Goal: Task Accomplishment & Management: Complete application form

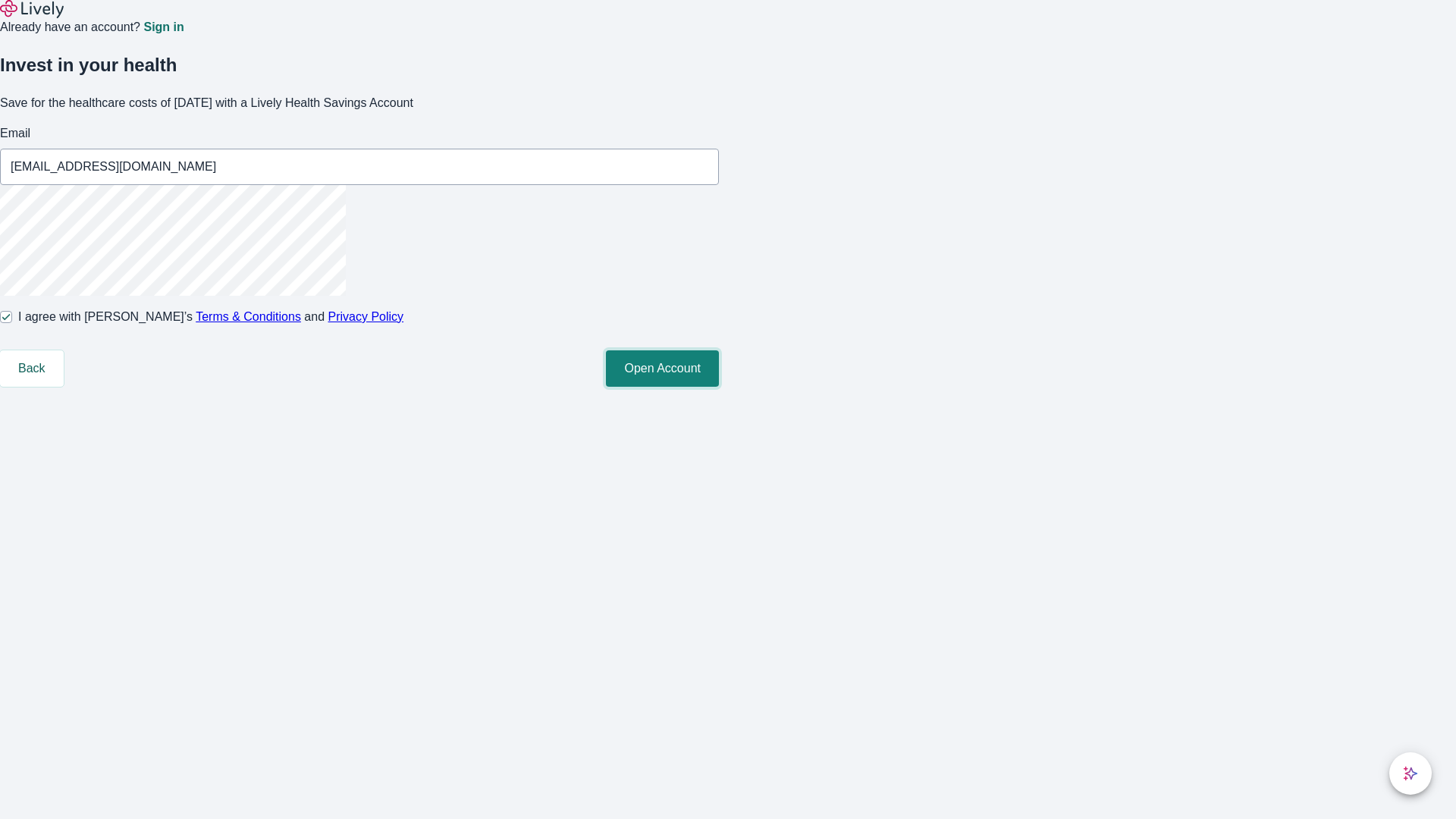
click at [718, 387] on button "Open Account" at bounding box center [662, 368] width 113 height 36
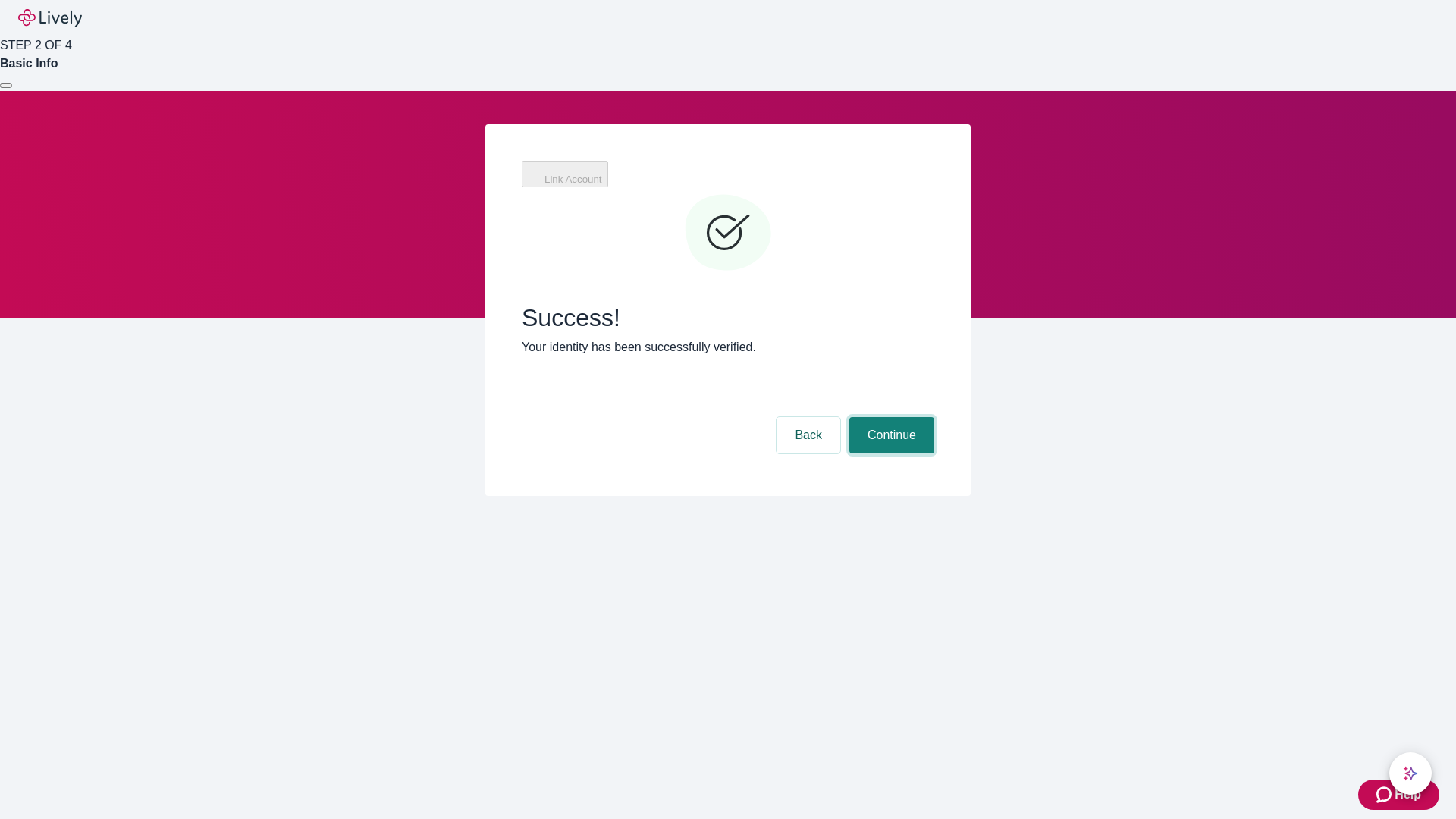
click at [890, 417] on button "Continue" at bounding box center [891, 435] width 85 height 36
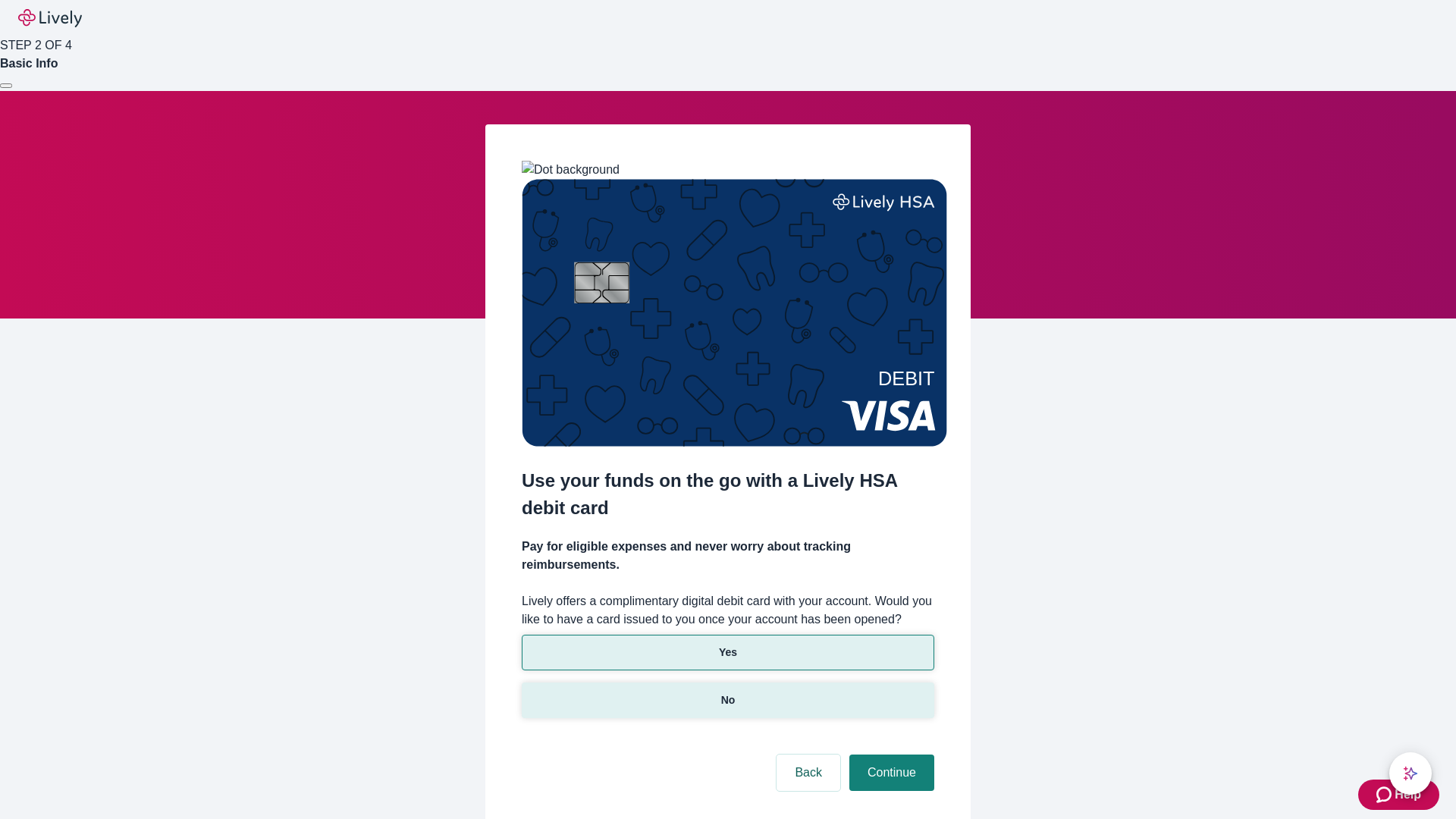
click at [727, 692] on p "No" at bounding box center [728, 700] width 14 height 16
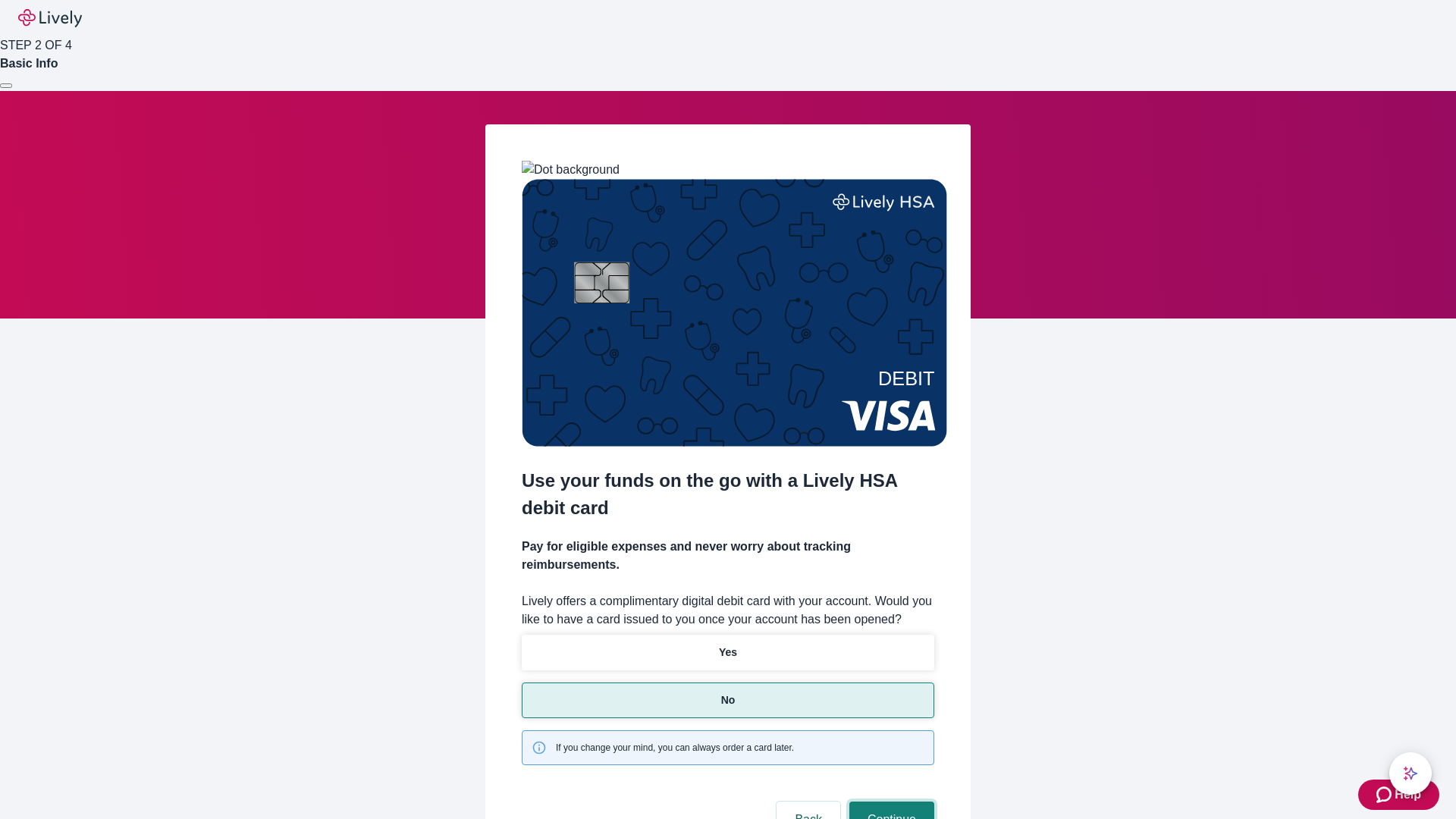
click at [890, 802] on button "Continue" at bounding box center [891, 820] width 85 height 36
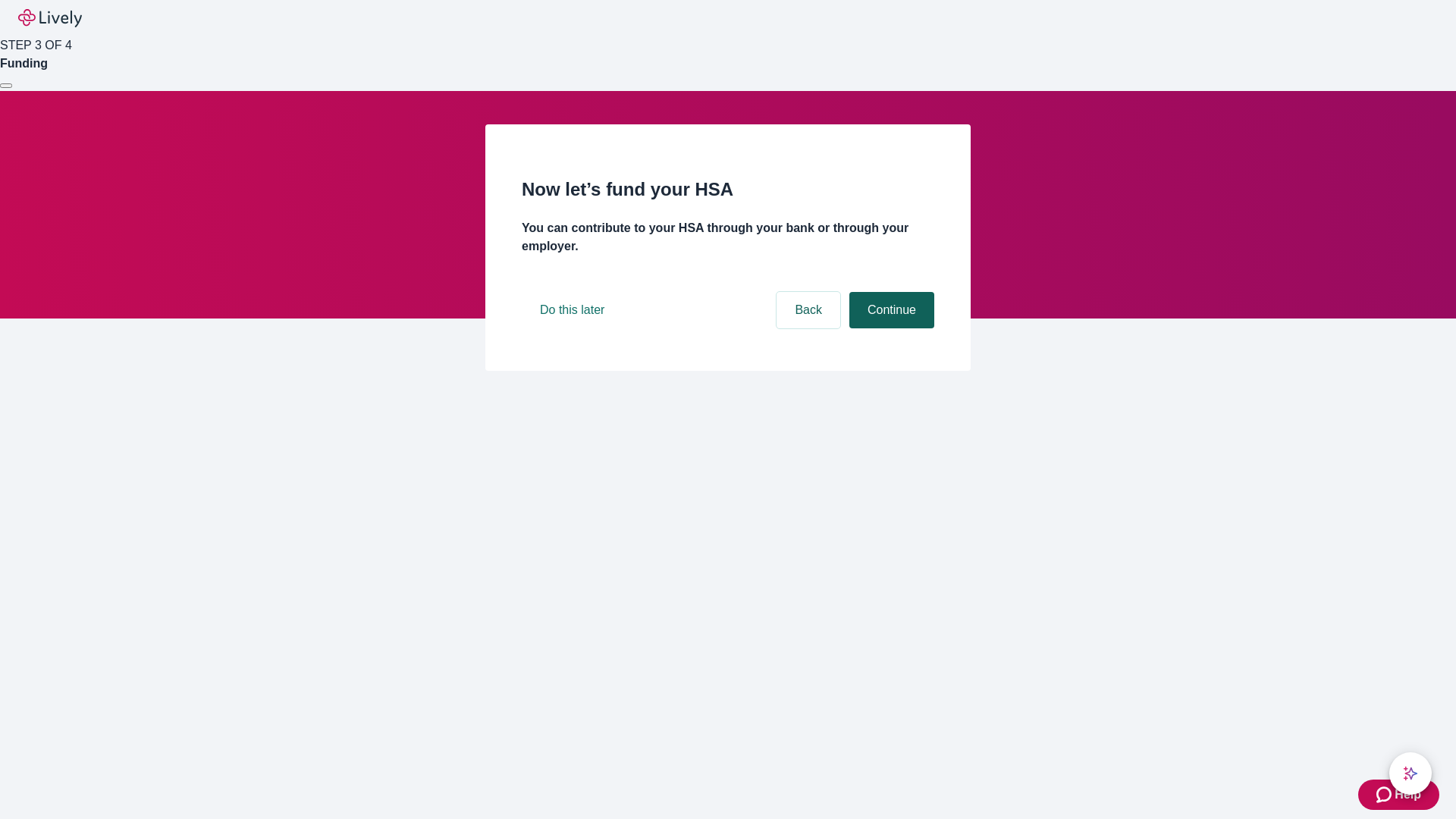
click at [890, 328] on button "Continue" at bounding box center [891, 310] width 85 height 36
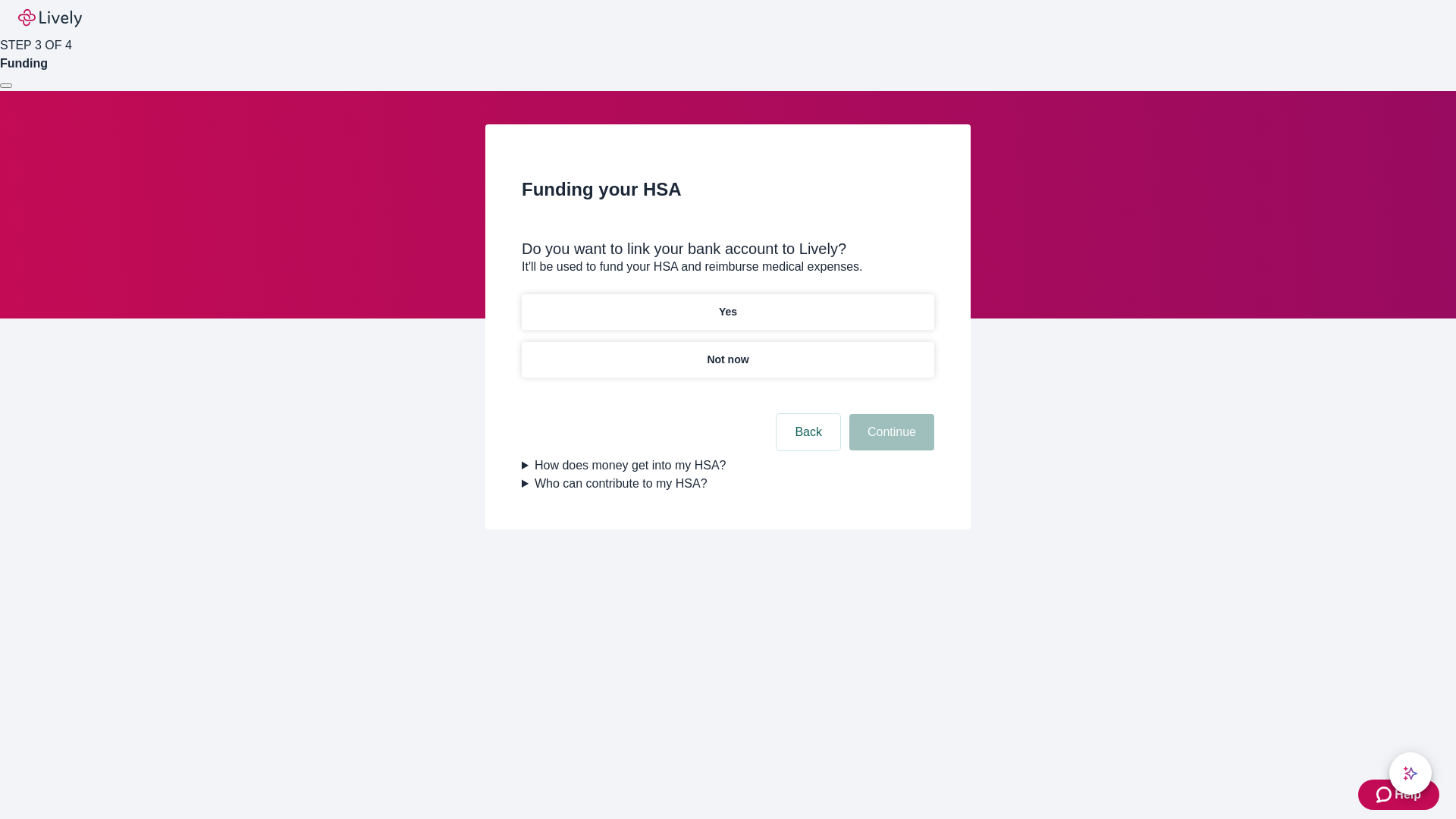
click at [727, 304] on p "Yes" at bounding box center [727, 312] width 18 height 16
click at [890, 414] on button "Continue" at bounding box center [891, 432] width 85 height 36
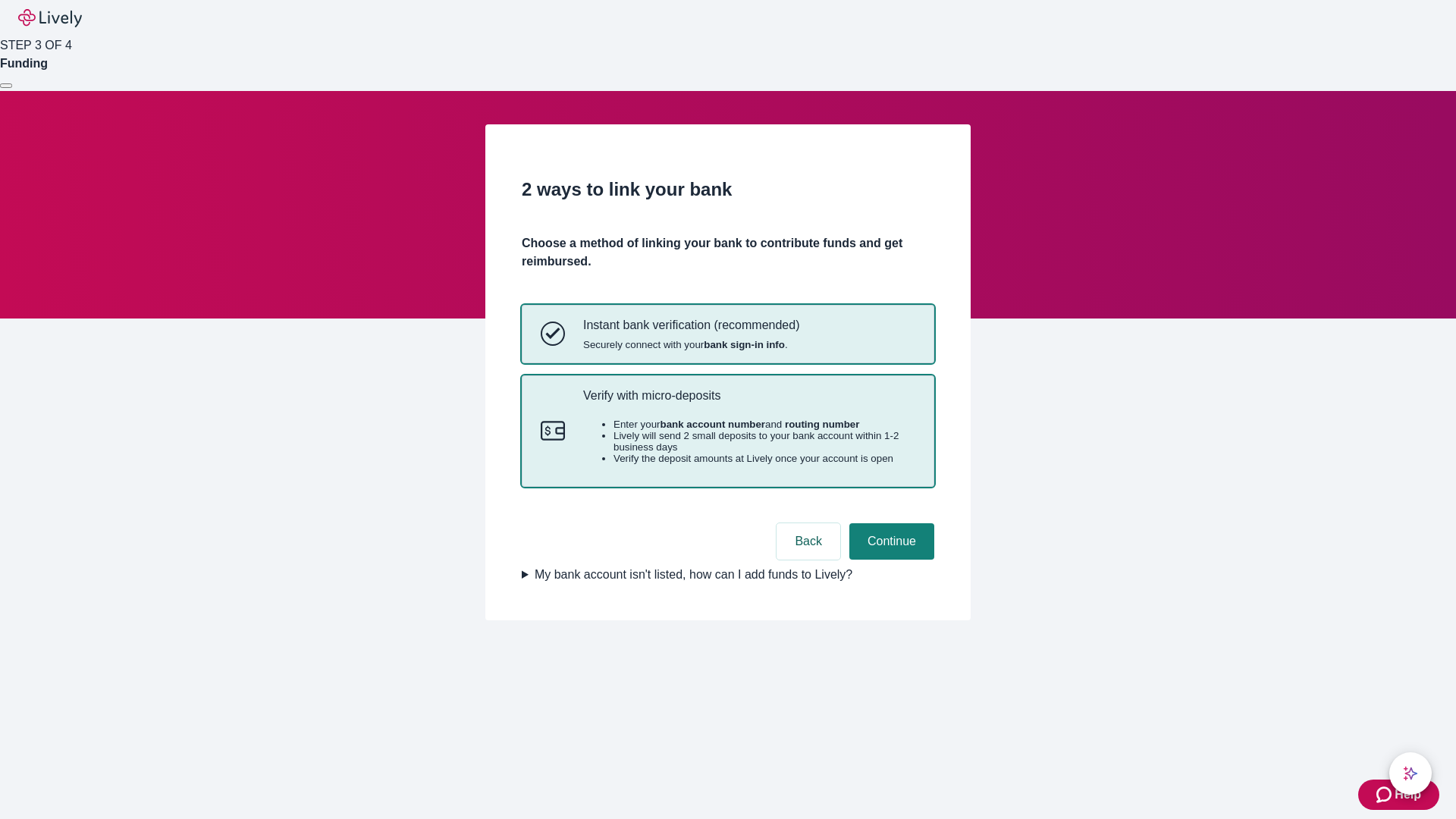
click at [749, 402] on p "Verify with micro-deposits" at bounding box center [749, 395] width 332 height 14
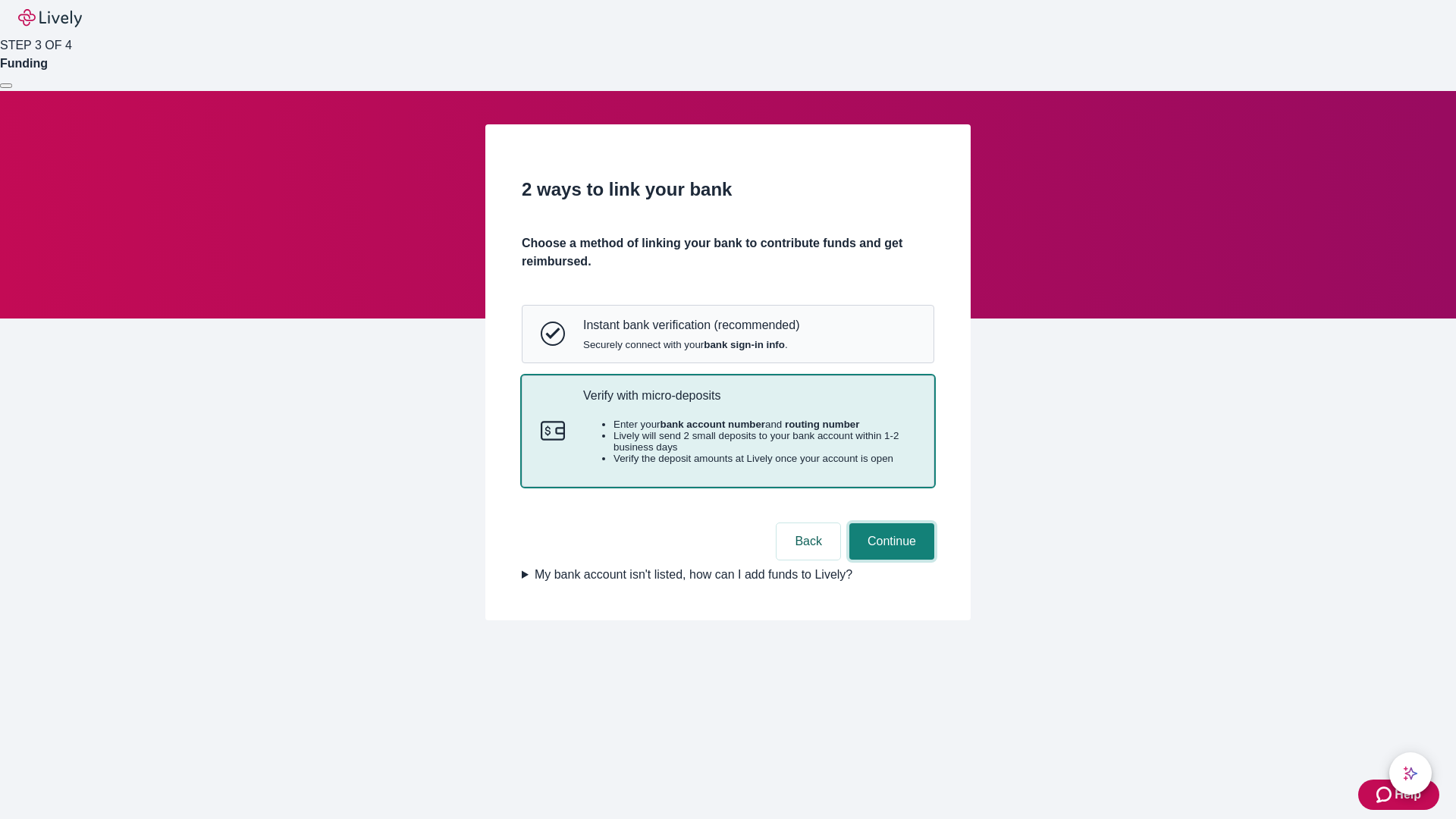
click at [890, 559] on button "Continue" at bounding box center [891, 541] width 85 height 36
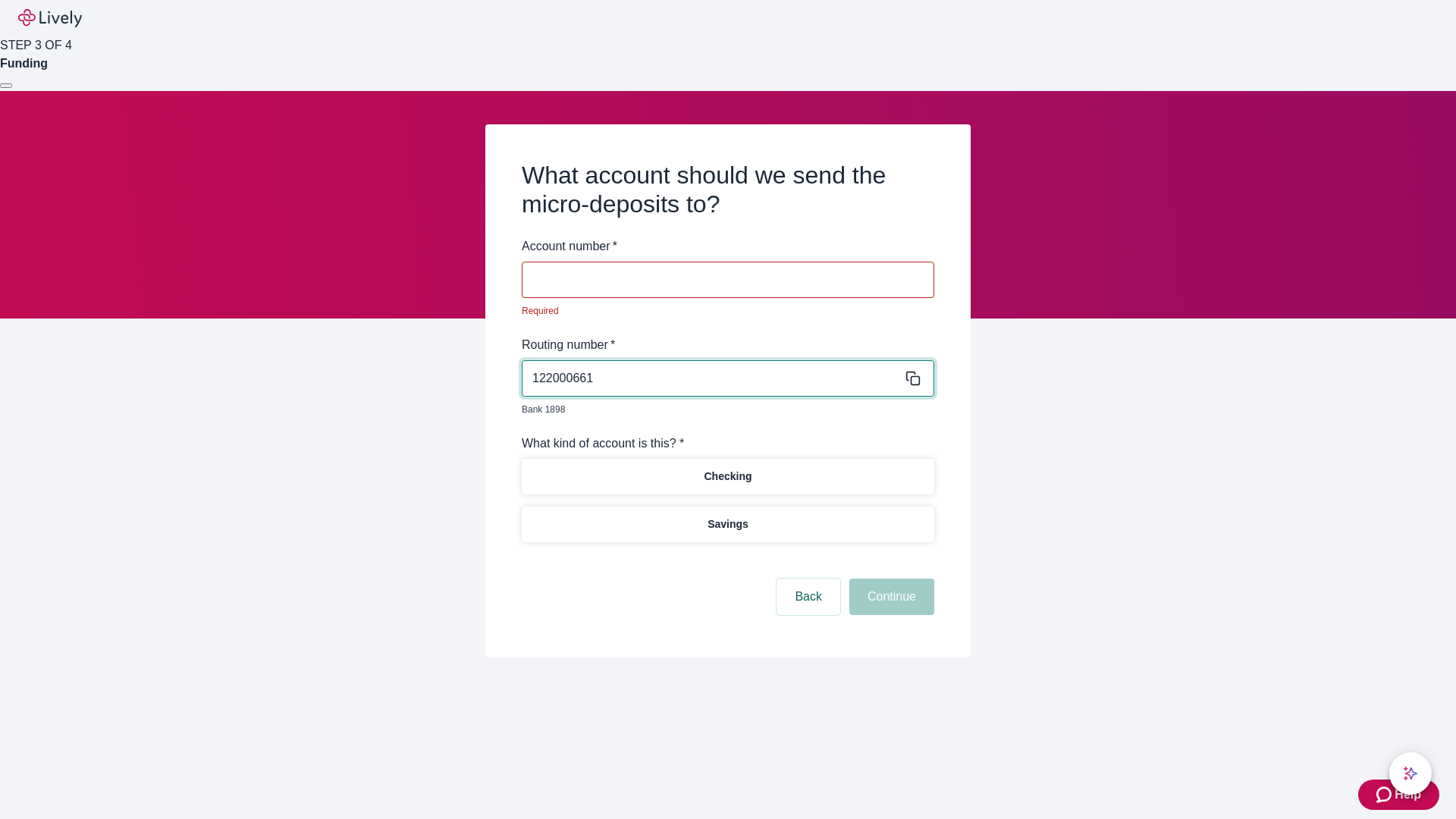
type input "122000661"
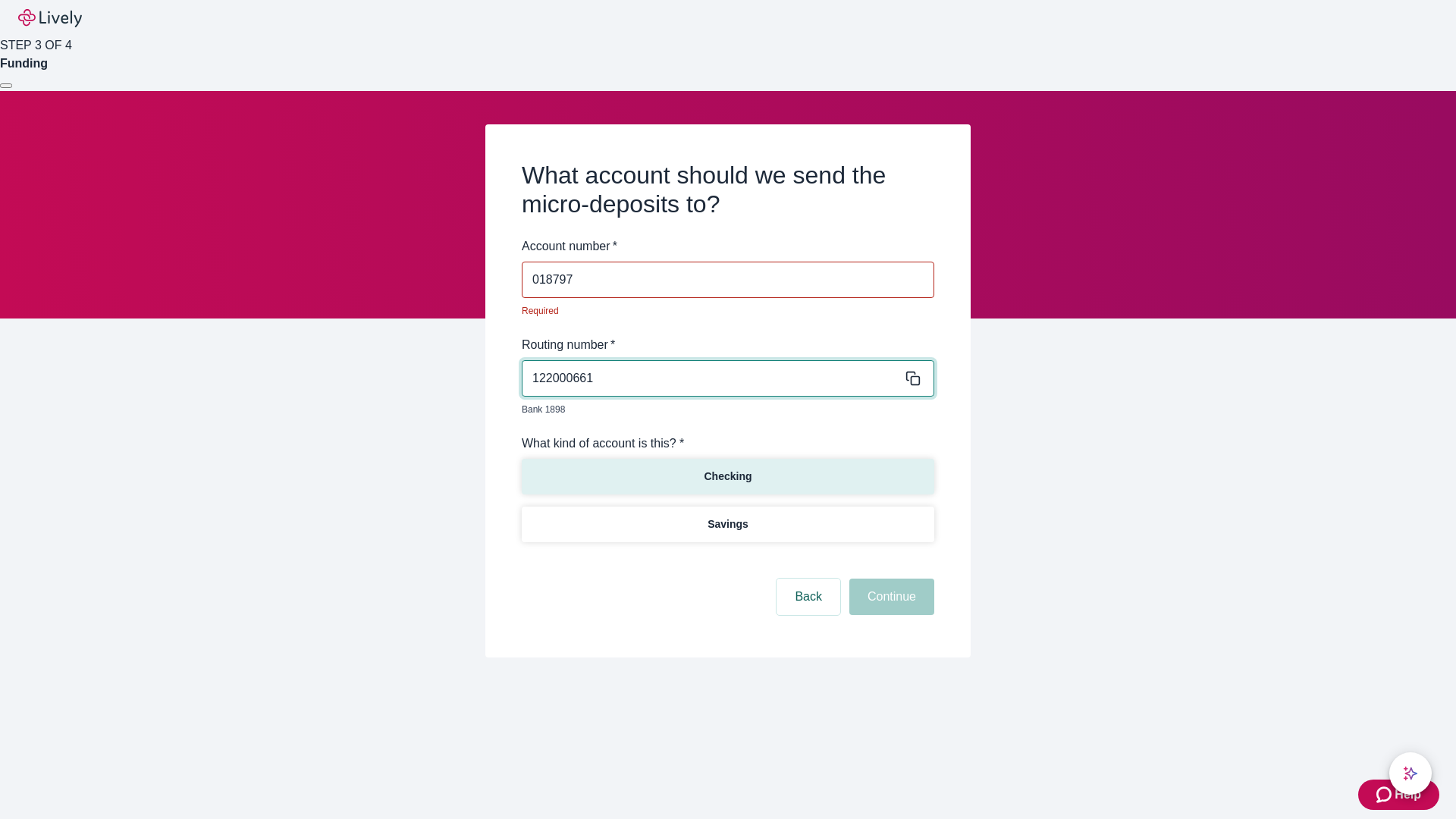
type input "018797"
click at [727, 469] on p "Checking" at bounding box center [727, 477] width 48 height 16
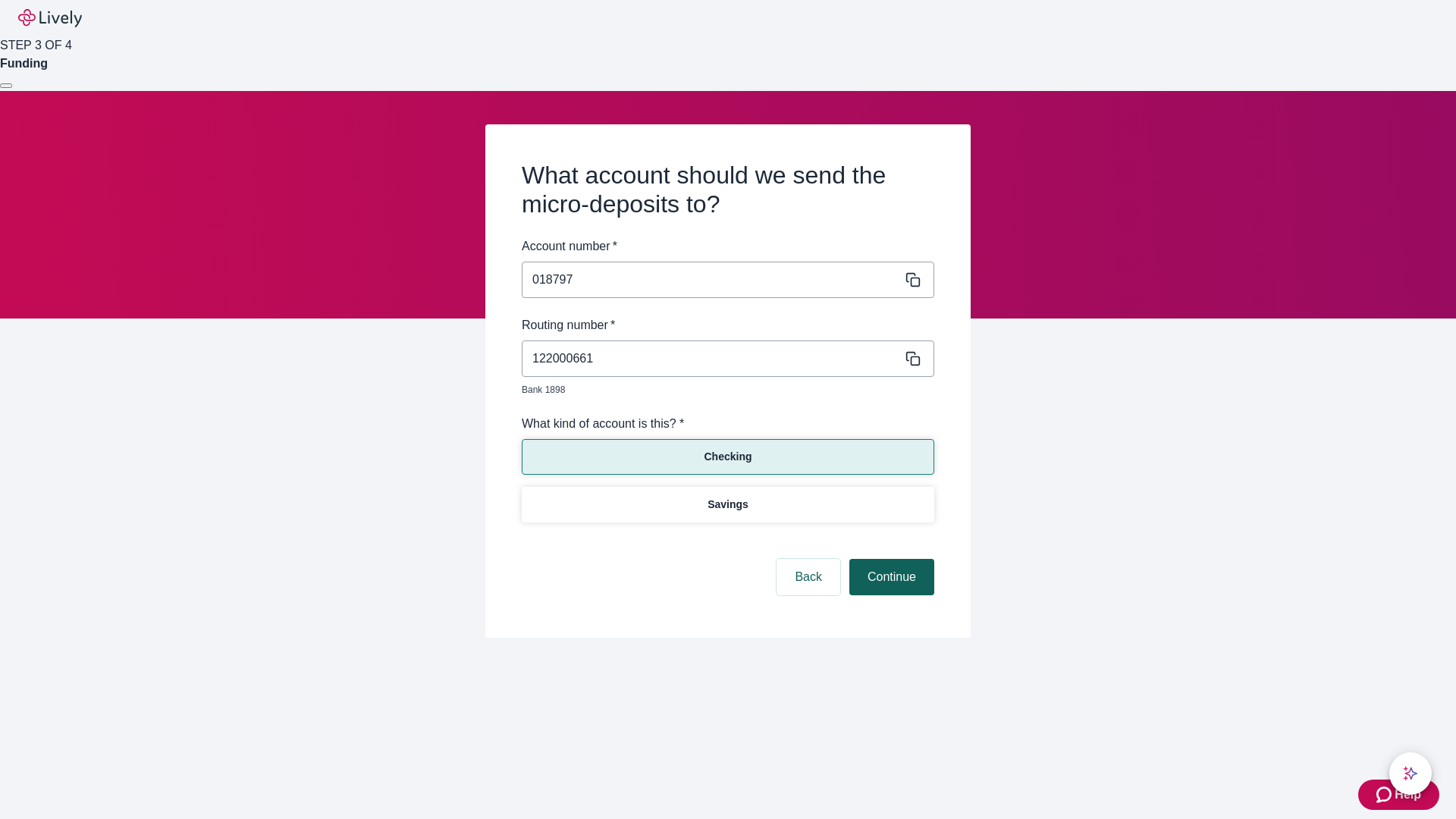
click at [890, 559] on button "Continue" at bounding box center [891, 577] width 85 height 36
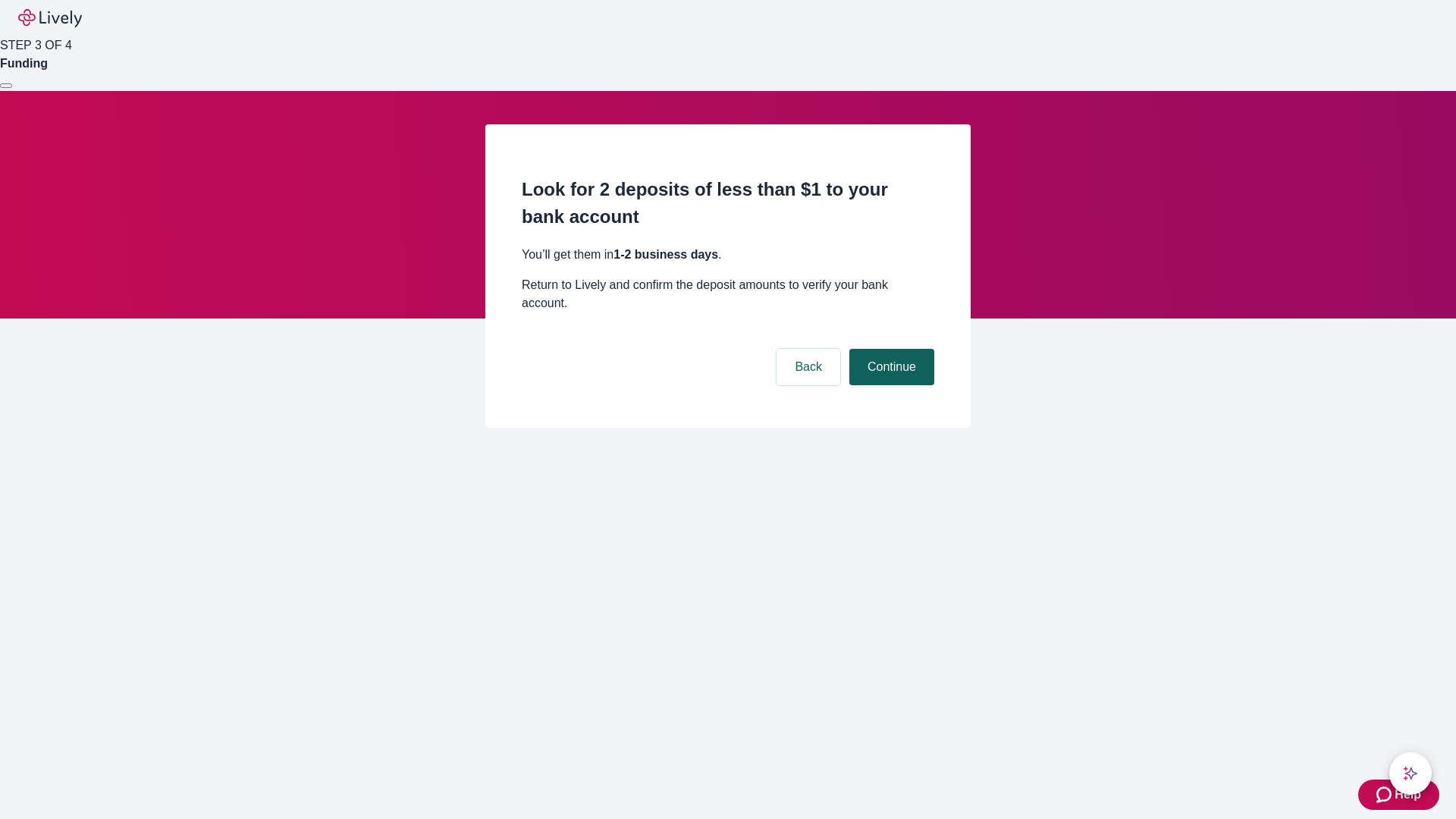
click at [890, 349] on button "Continue" at bounding box center [891, 367] width 85 height 36
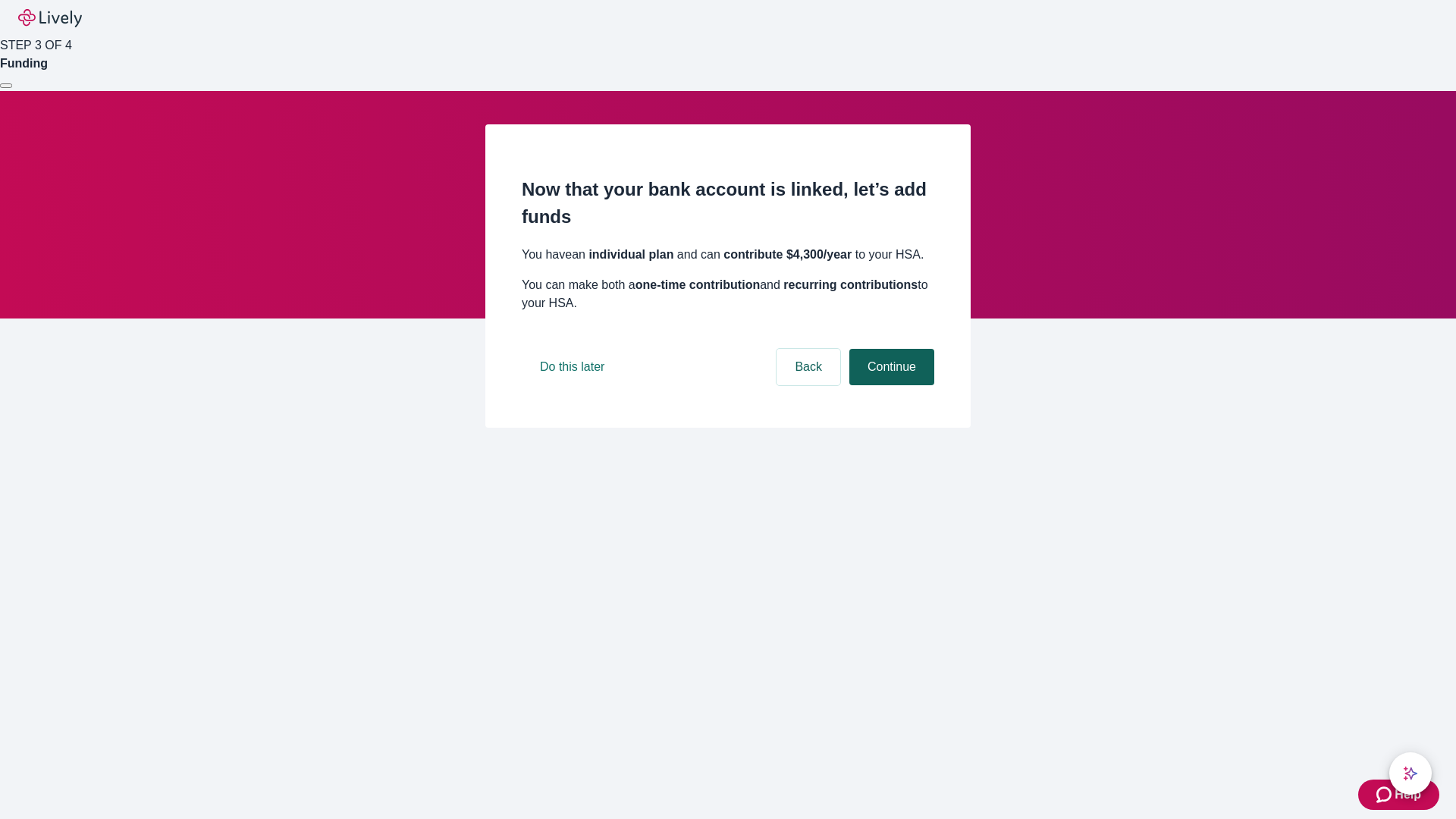
click at [890, 385] on button "Continue" at bounding box center [891, 367] width 85 height 36
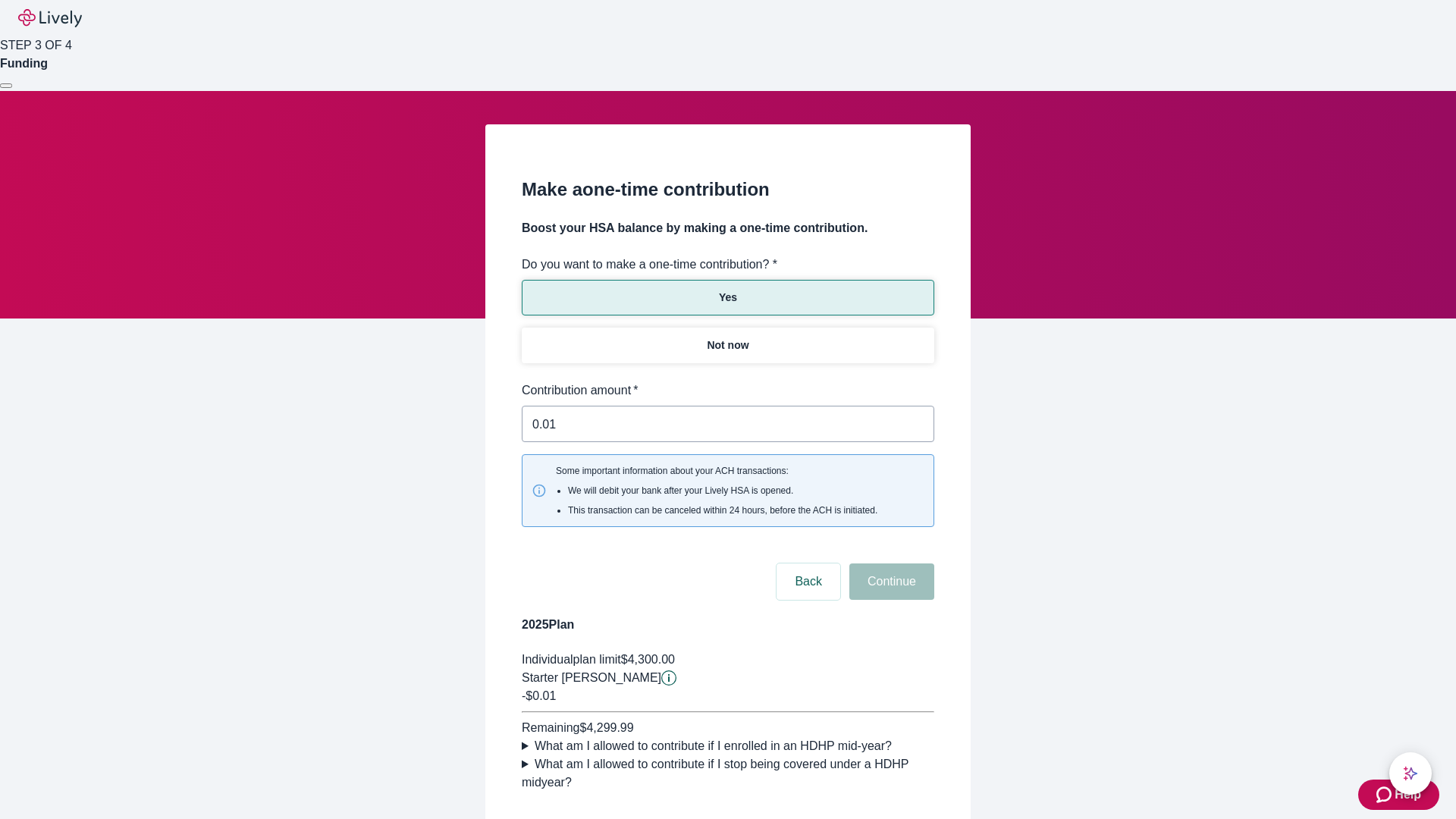
type input "0.01"
click at [890, 563] on button "Continue" at bounding box center [891, 581] width 85 height 36
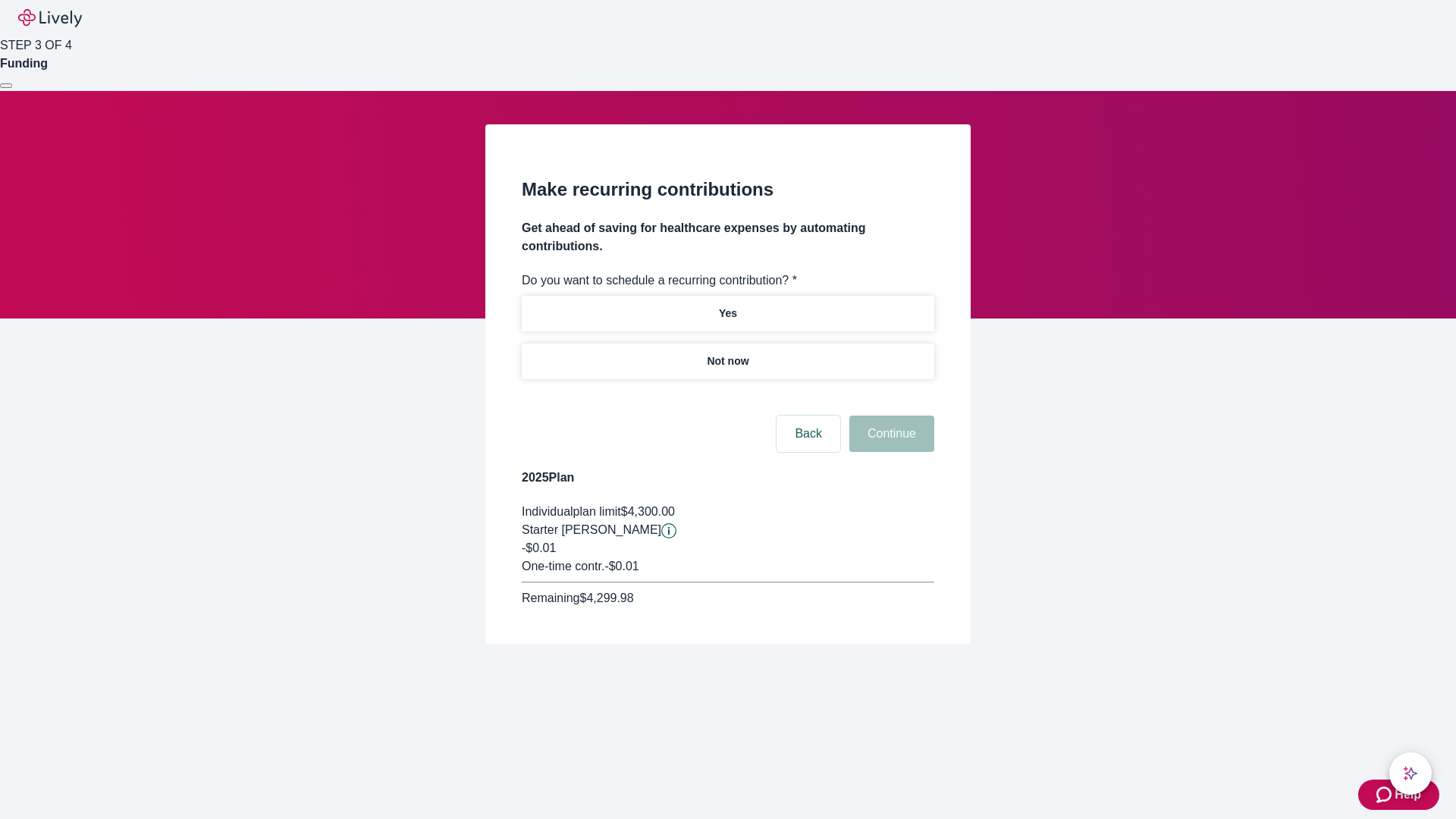
click at [727, 353] on p "Not now" at bounding box center [727, 361] width 42 height 16
click at [890, 416] on button "Continue" at bounding box center [891, 434] width 85 height 36
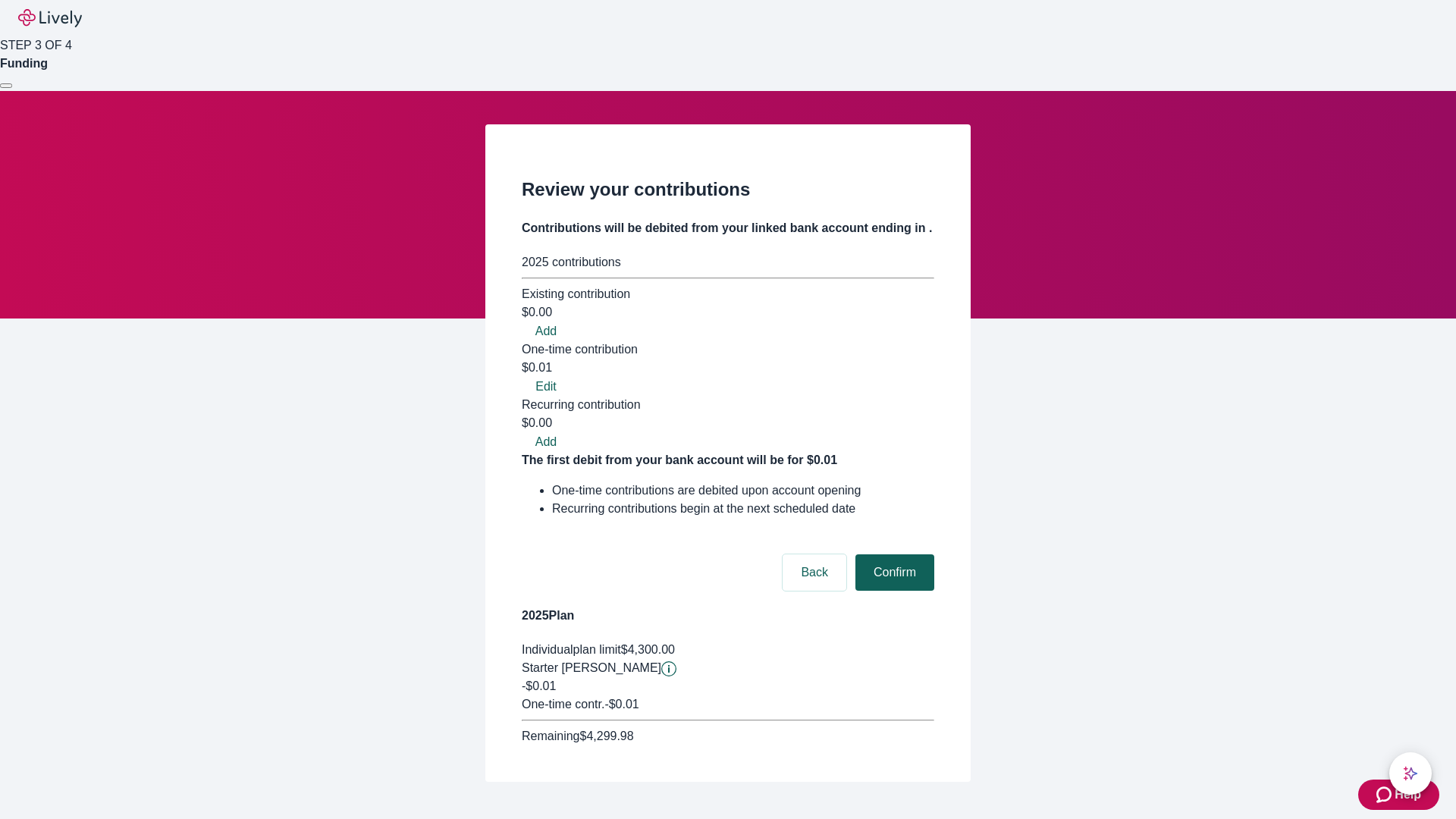
click at [893, 554] on button "Confirm" at bounding box center [895, 573] width 79 height 36
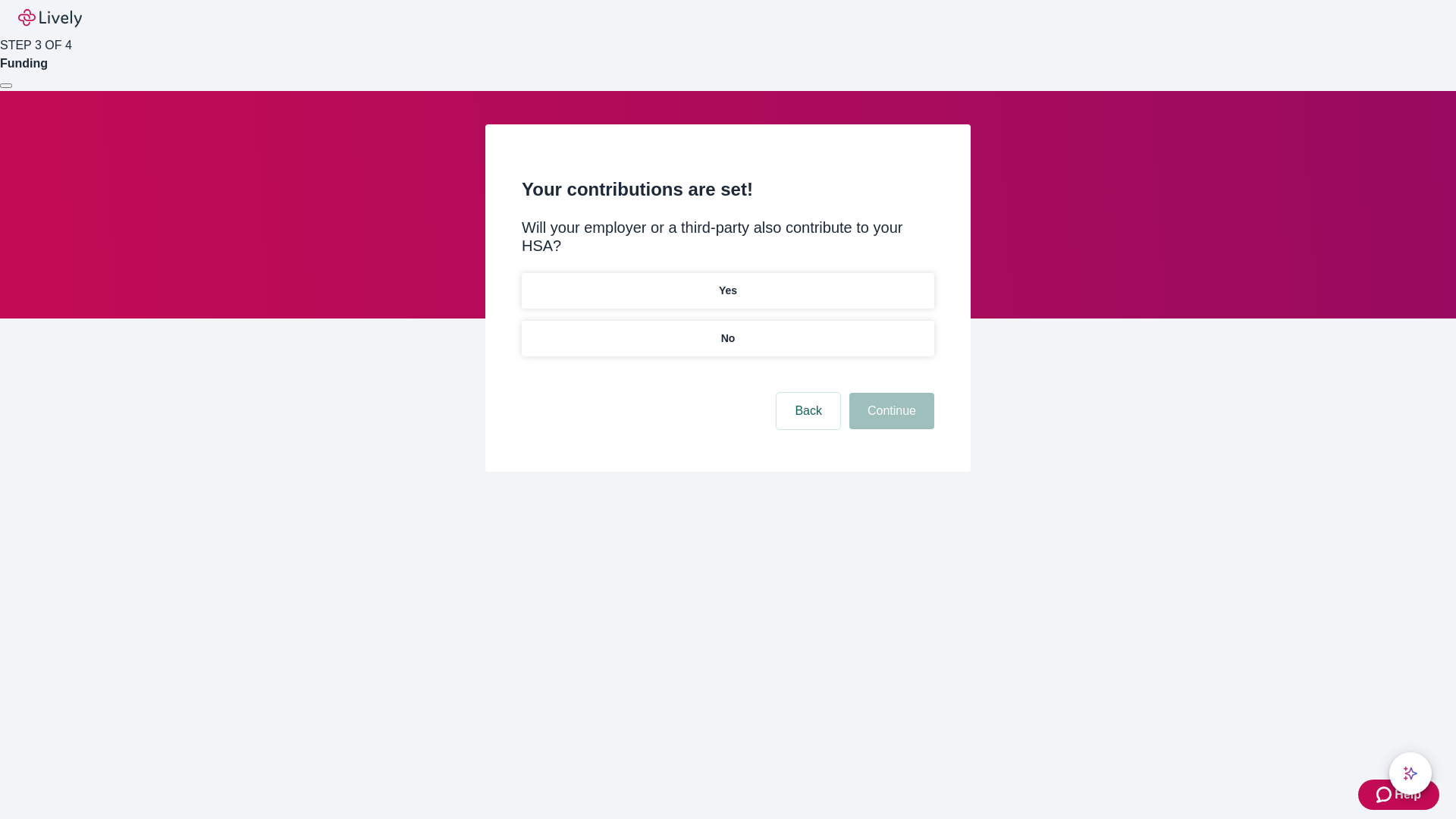
click at [727, 330] on p "No" at bounding box center [728, 338] width 14 height 16
click at [890, 393] on button "Continue" at bounding box center [891, 411] width 85 height 36
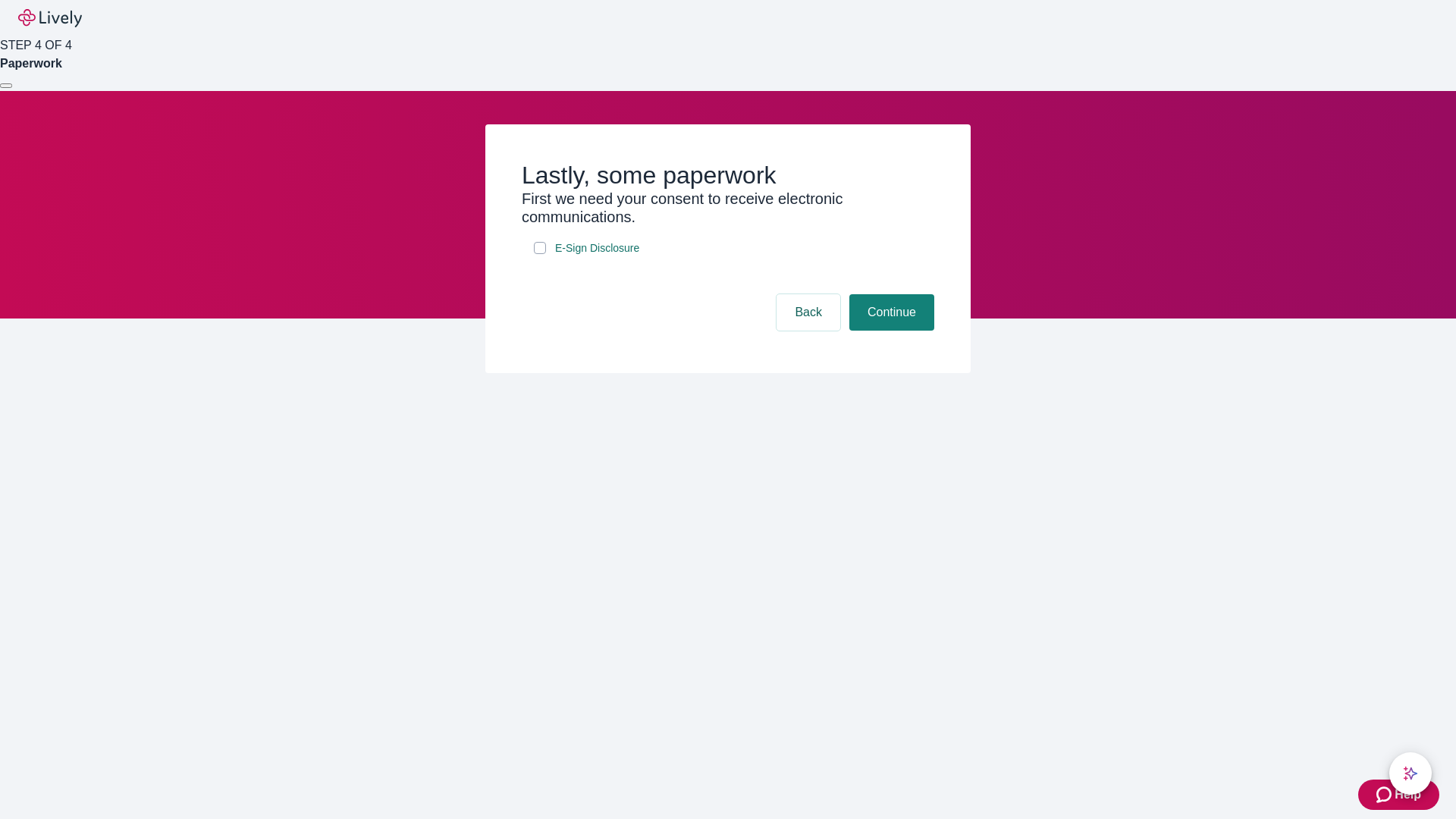
click at [540, 254] on input "E-Sign Disclosure" at bounding box center [539, 247] width 12 height 12
checkbox input "true"
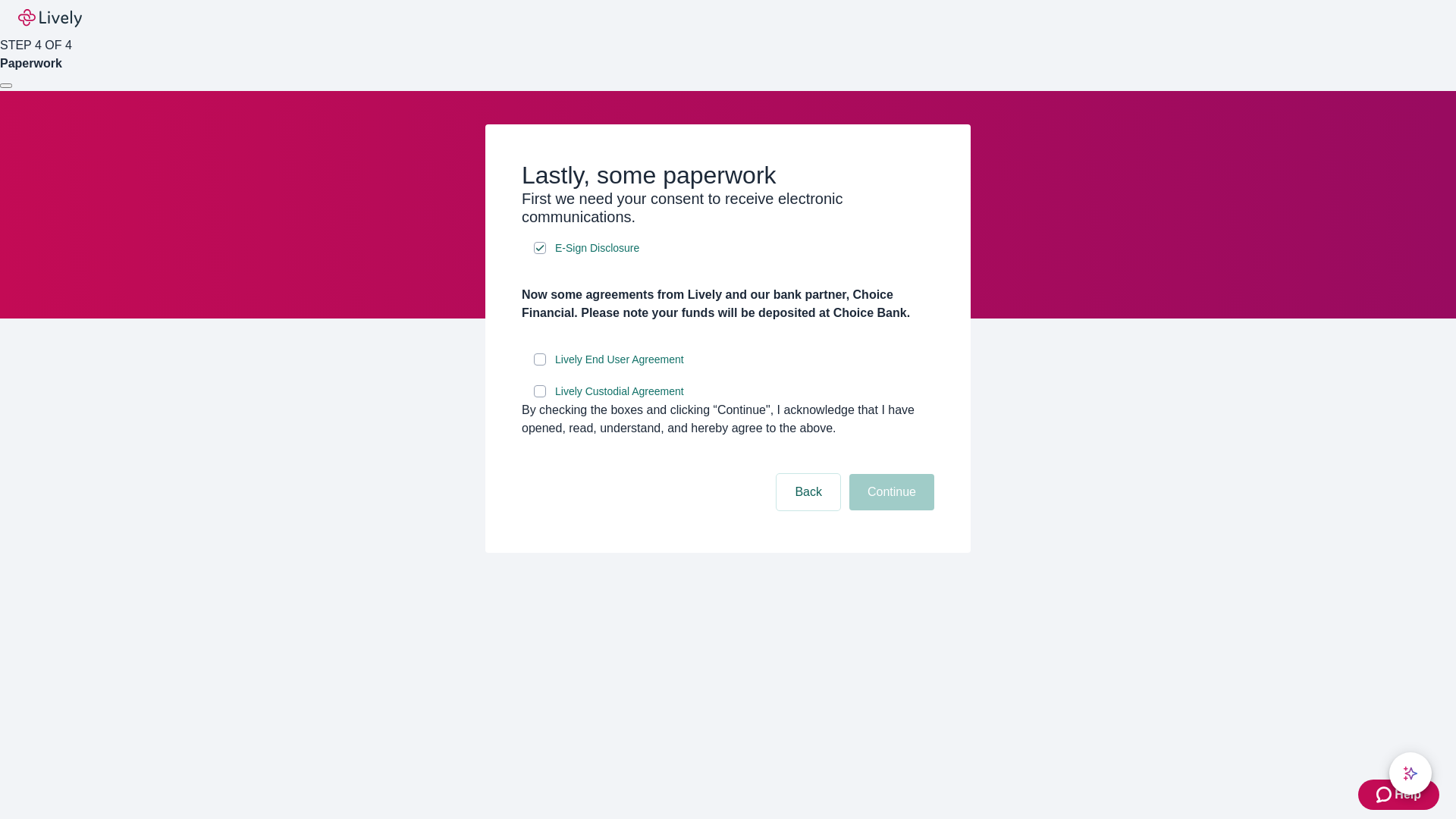
click at [540, 365] on input "Lively End User Agreement" at bounding box center [539, 359] width 12 height 12
checkbox input "true"
click at [540, 398] on input "Lively Custodial Agreement" at bounding box center [539, 390] width 12 height 12
checkbox input "true"
click at [890, 510] on button "Continue" at bounding box center [891, 492] width 85 height 36
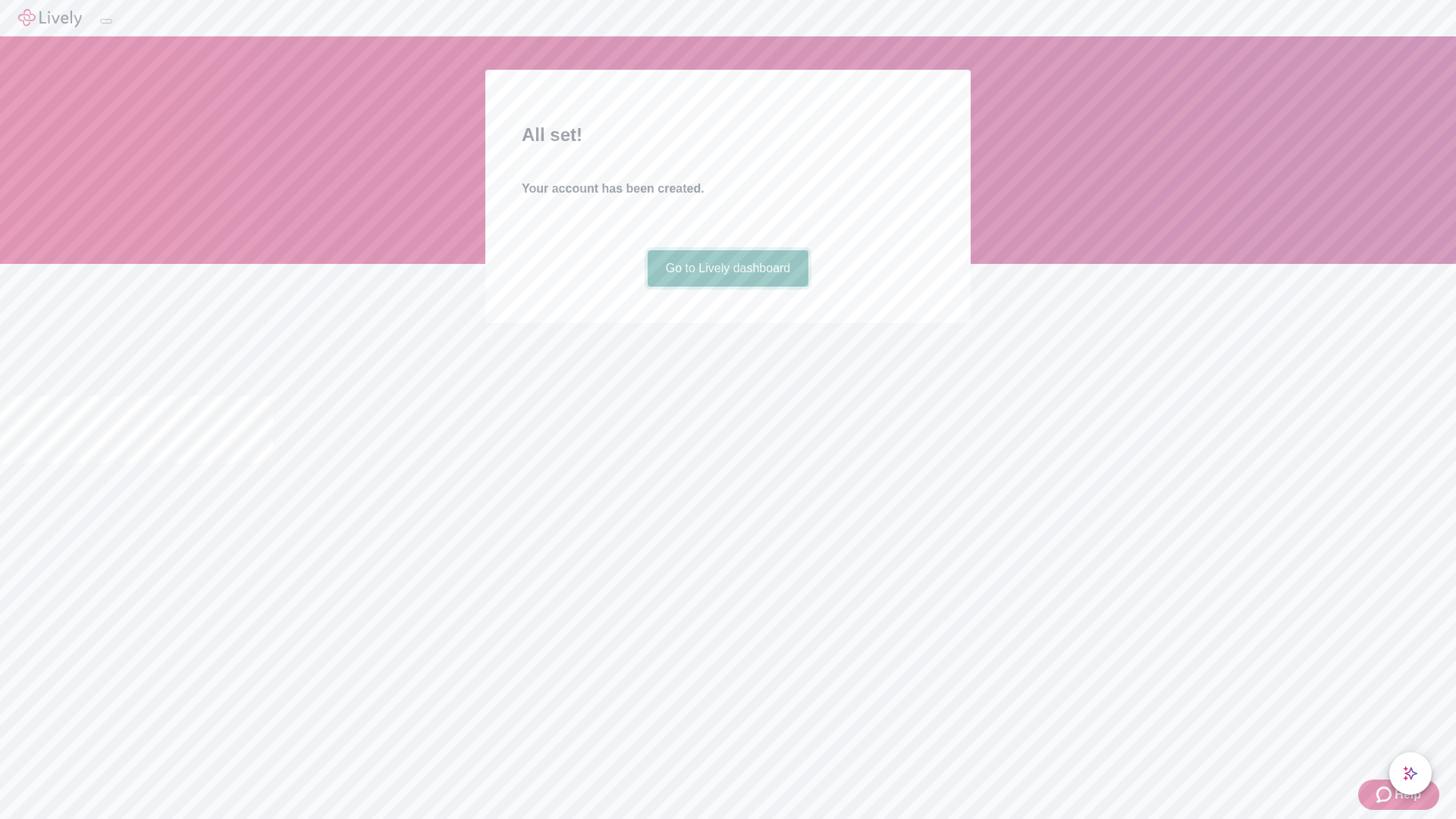
click at [727, 287] on link "Go to Lively dashboard" at bounding box center [728, 269] width 162 height 36
